Goal: Contribute content

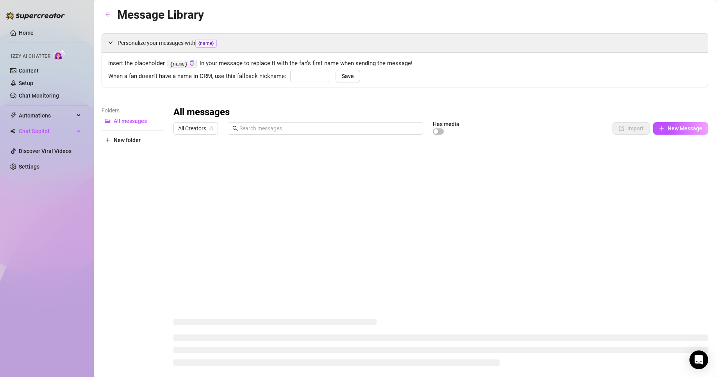
type input "babe"
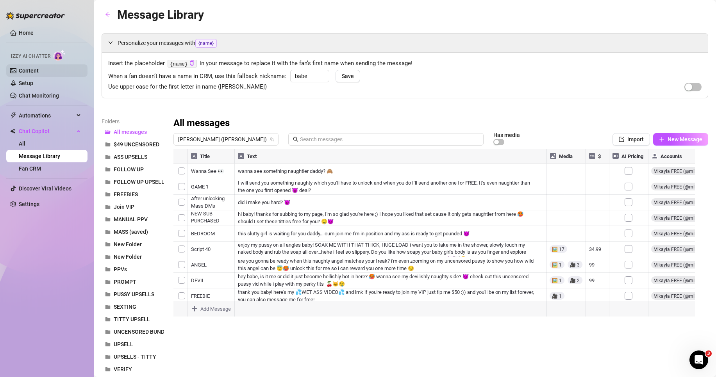
click at [32, 71] on link "Content" at bounding box center [29, 71] width 20 height 6
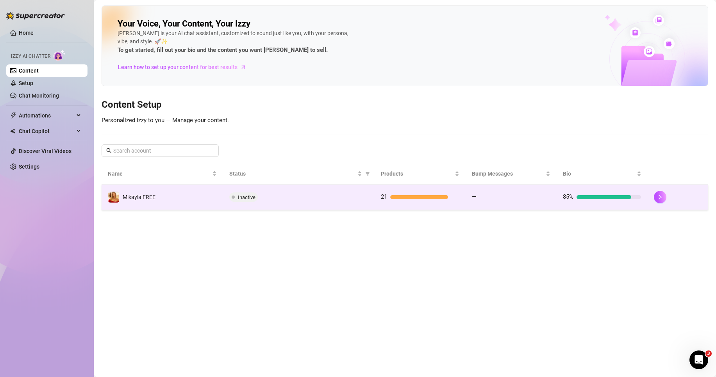
click at [260, 199] on div "Inactive" at bounding box center [298, 197] width 139 height 9
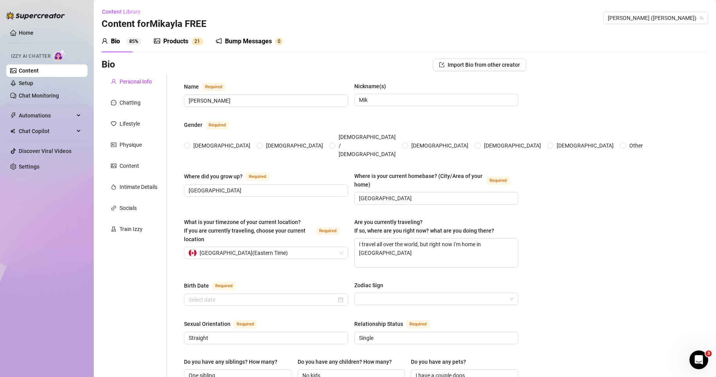
radio input "true"
type input "[DATE]"
click at [182, 48] on div "Products 2 1" at bounding box center [178, 41] width 49 height 22
